Goal: Transaction & Acquisition: Book appointment/travel/reservation

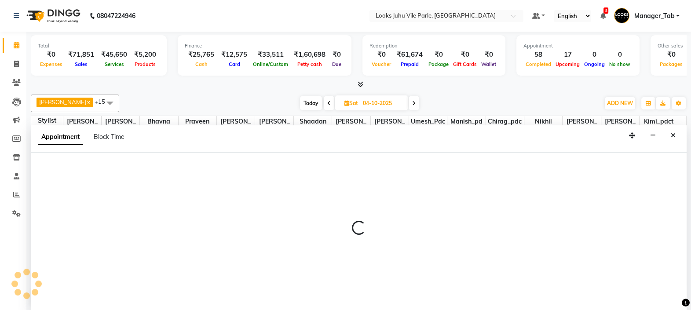
select select "59718"
select select "690"
select select "tentative"
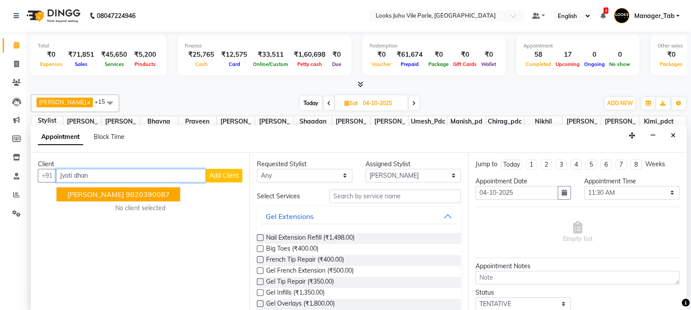
click at [170, 191] on ngb-highlight "9820390087" at bounding box center [148, 194] width 44 height 9
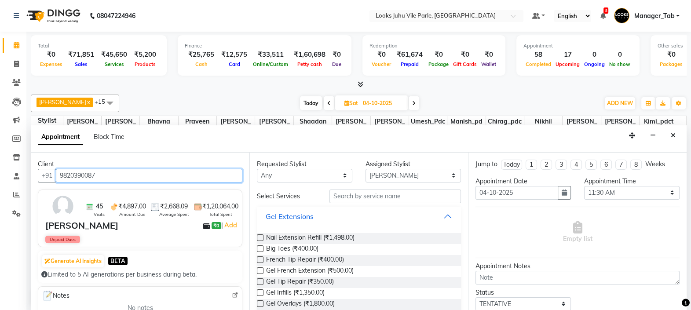
type input "9820390087"
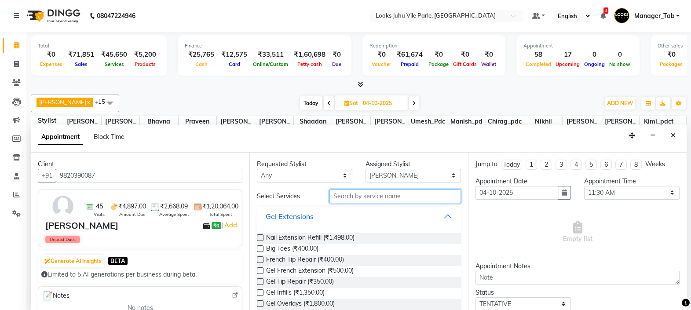
click at [387, 193] on input "text" at bounding box center [396, 197] width 132 height 14
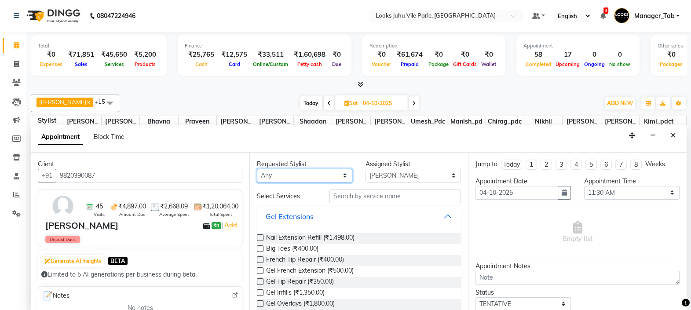
click at [306, 176] on select "Any Aadil Abu_Bakar Aisha Akash_asst Aman Bhagyashree Bhavna Chand Chirag_pdct …" at bounding box center [305, 176] width 96 height 14
select select "69136"
click at [257, 169] on select "Any Aadil Abu_Bakar Aisha Akash_asst Aman Bhagyashree Bhavna Chand Chirag_pdct …" at bounding box center [305, 176] width 96 height 14
select select "69136"
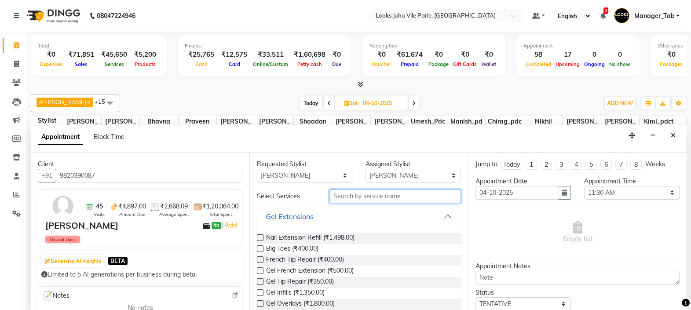
click at [367, 196] on input "text" at bounding box center [396, 197] width 132 height 14
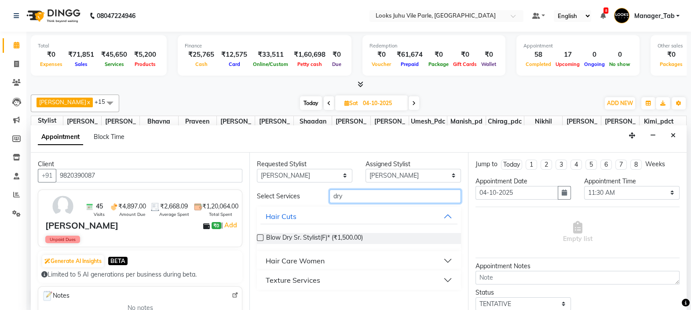
type input "dry"
click at [261, 238] on label at bounding box center [260, 238] width 7 height 7
click at [261, 238] on input "checkbox" at bounding box center [260, 239] width 6 height 6
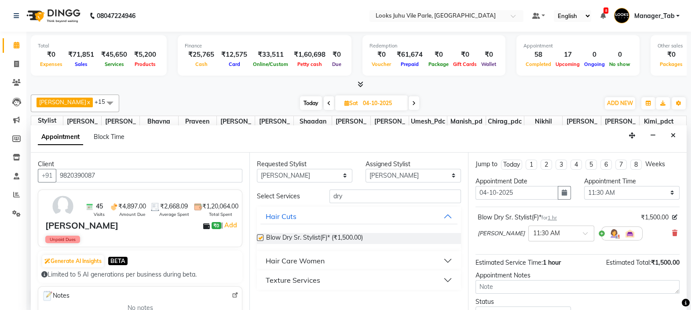
checkbox input "false"
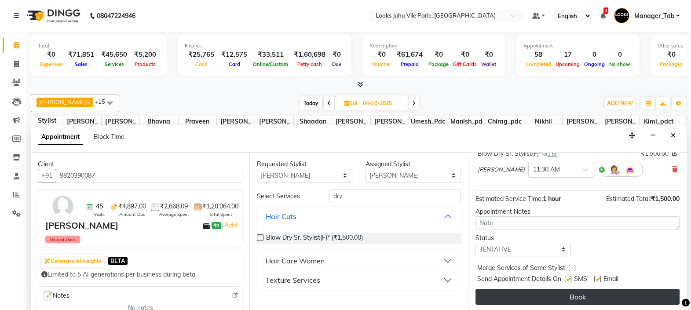
click at [583, 298] on button "Book" at bounding box center [578, 297] width 204 height 16
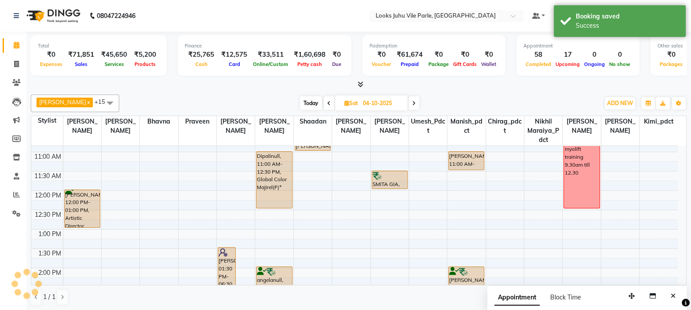
scroll to position [0, 0]
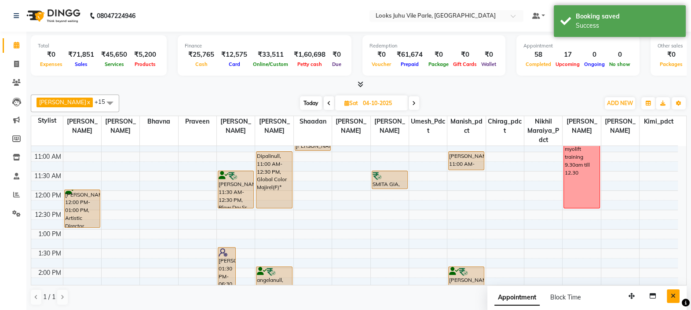
click at [674, 300] on button "Close" at bounding box center [673, 297] width 13 height 14
click at [315, 108] on span "Today" at bounding box center [311, 103] width 22 height 14
type input "03-10-2025"
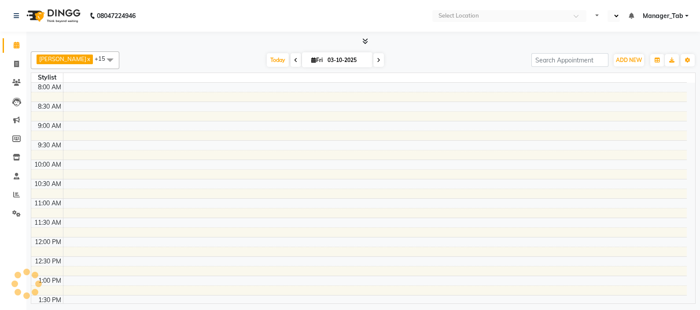
select select "en"
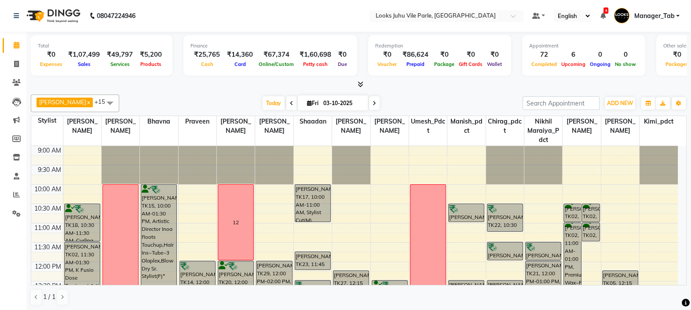
click at [387, 220] on td at bounding box center [370, 218] width 615 height 10
click at [385, 217] on td at bounding box center [370, 218] width 615 height 10
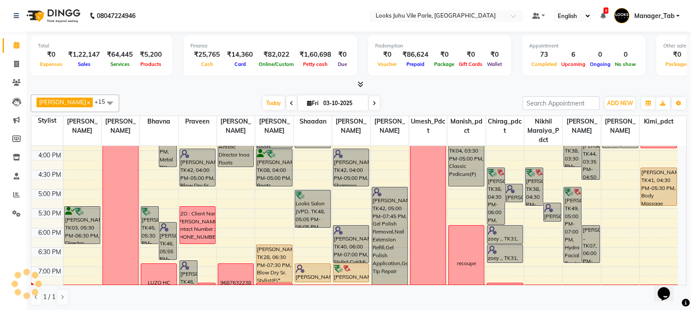
scroll to position [278, 0]
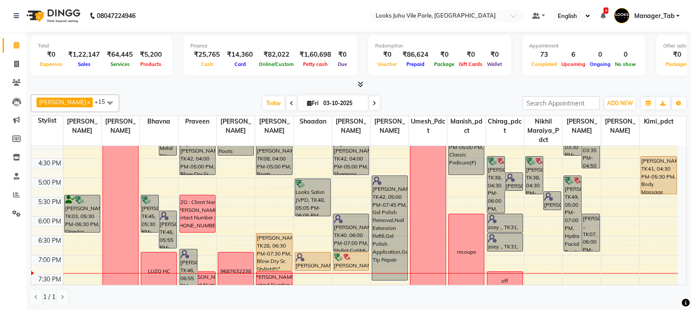
click at [247, 217] on td at bounding box center [370, 222] width 615 height 10
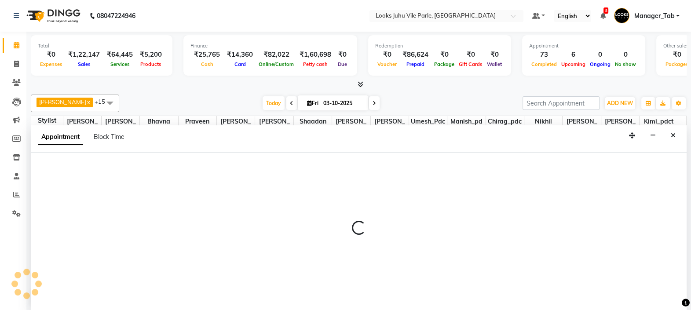
scroll to position [0, 0]
select select "69136"
select select "1065"
select select "tentative"
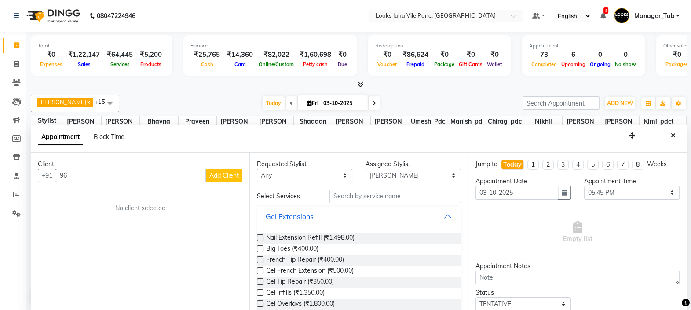
type input "9"
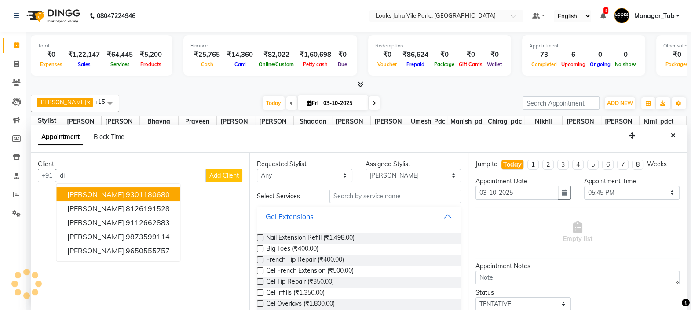
type input "d"
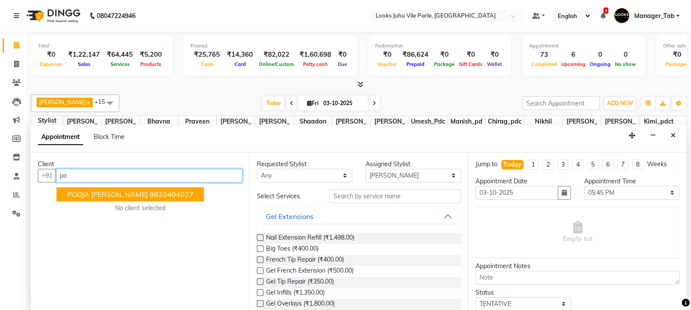
type input "p"
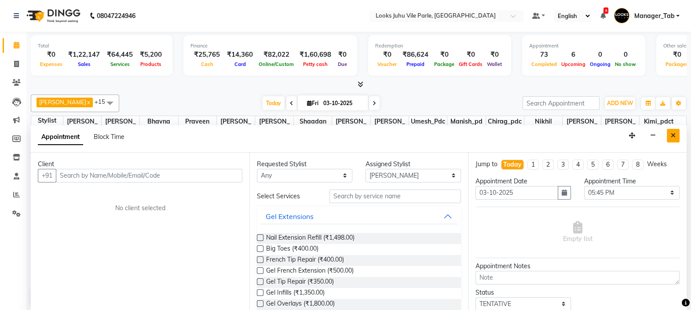
click at [673, 135] on icon "Close" at bounding box center [673, 135] width 5 height 6
